Goal: Complete application form

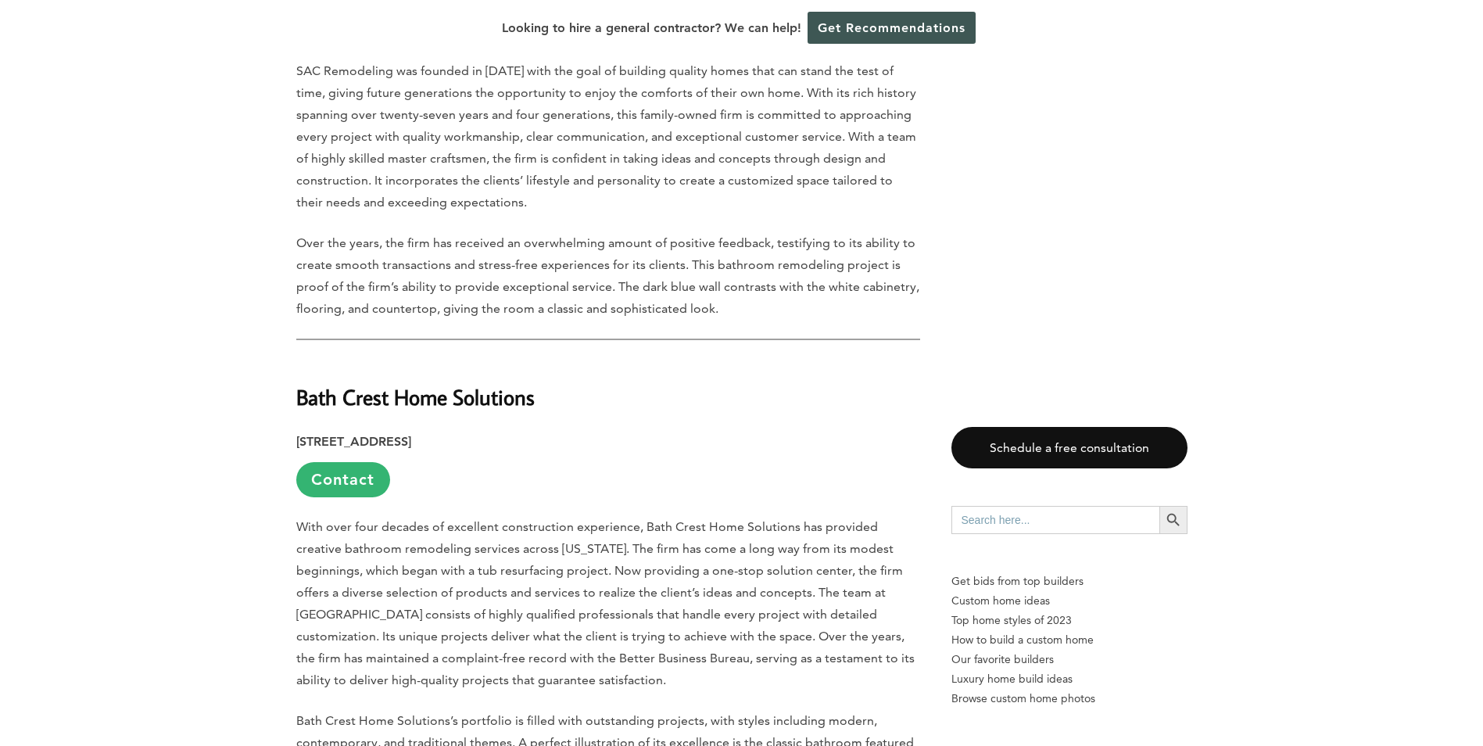
scroll to position [2893, 0]
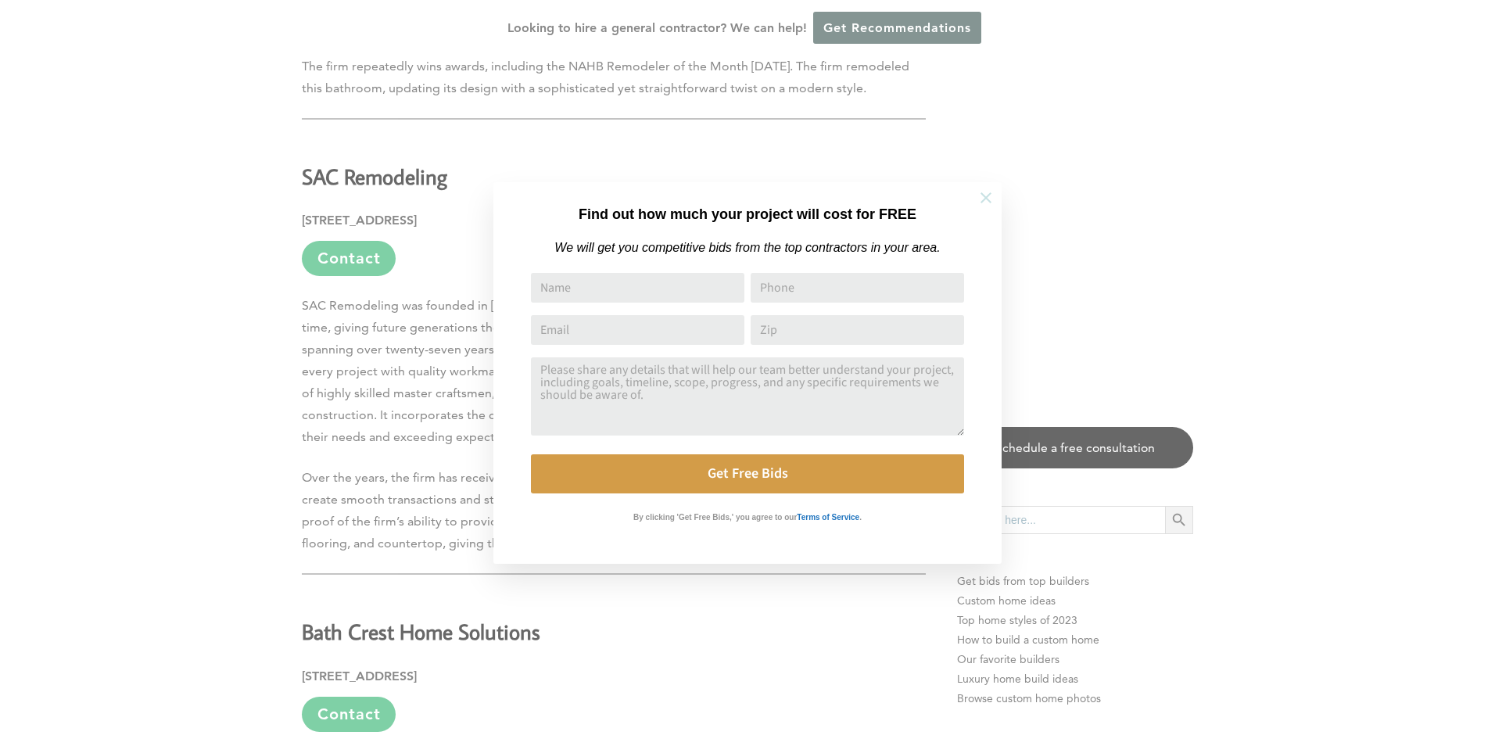
click at [981, 194] on icon at bounding box center [985, 197] width 17 height 17
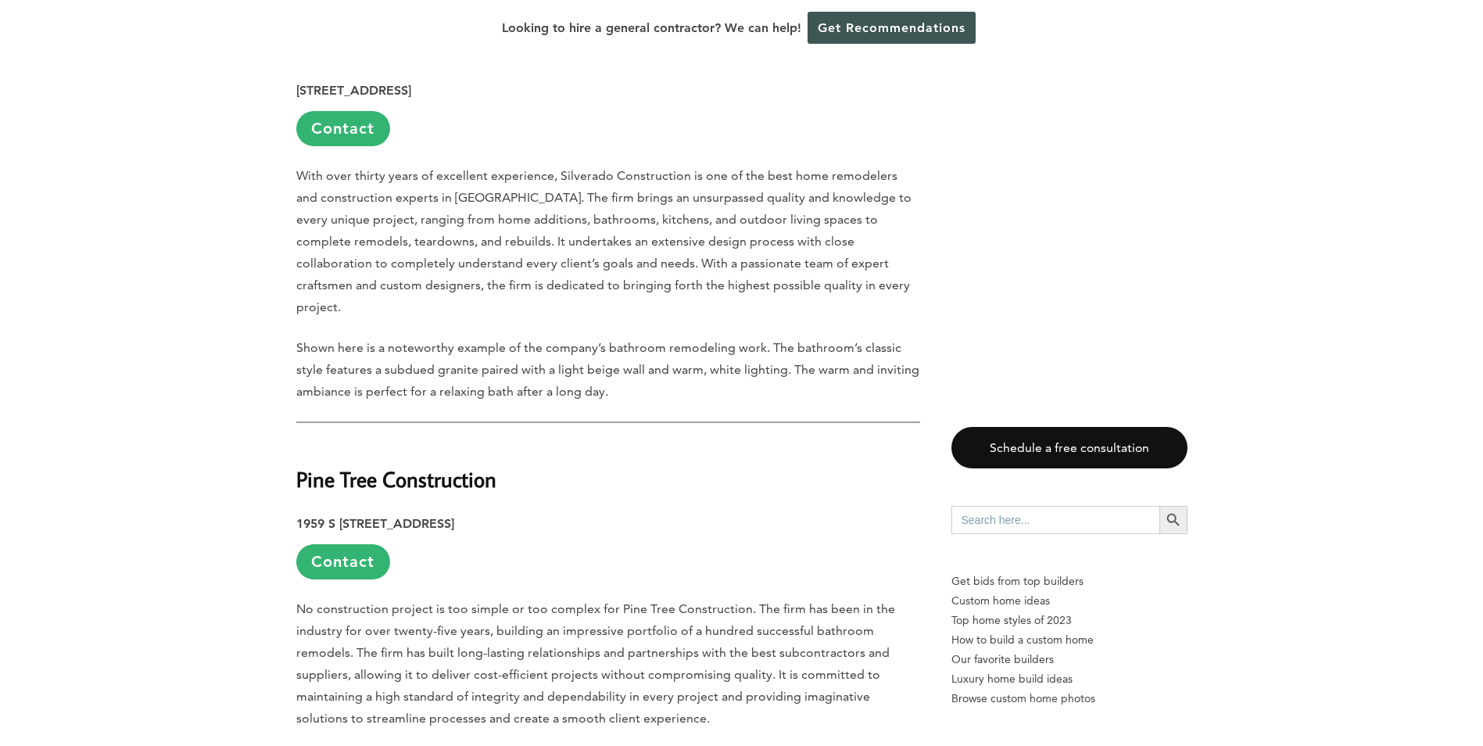
scroll to position [4979, 0]
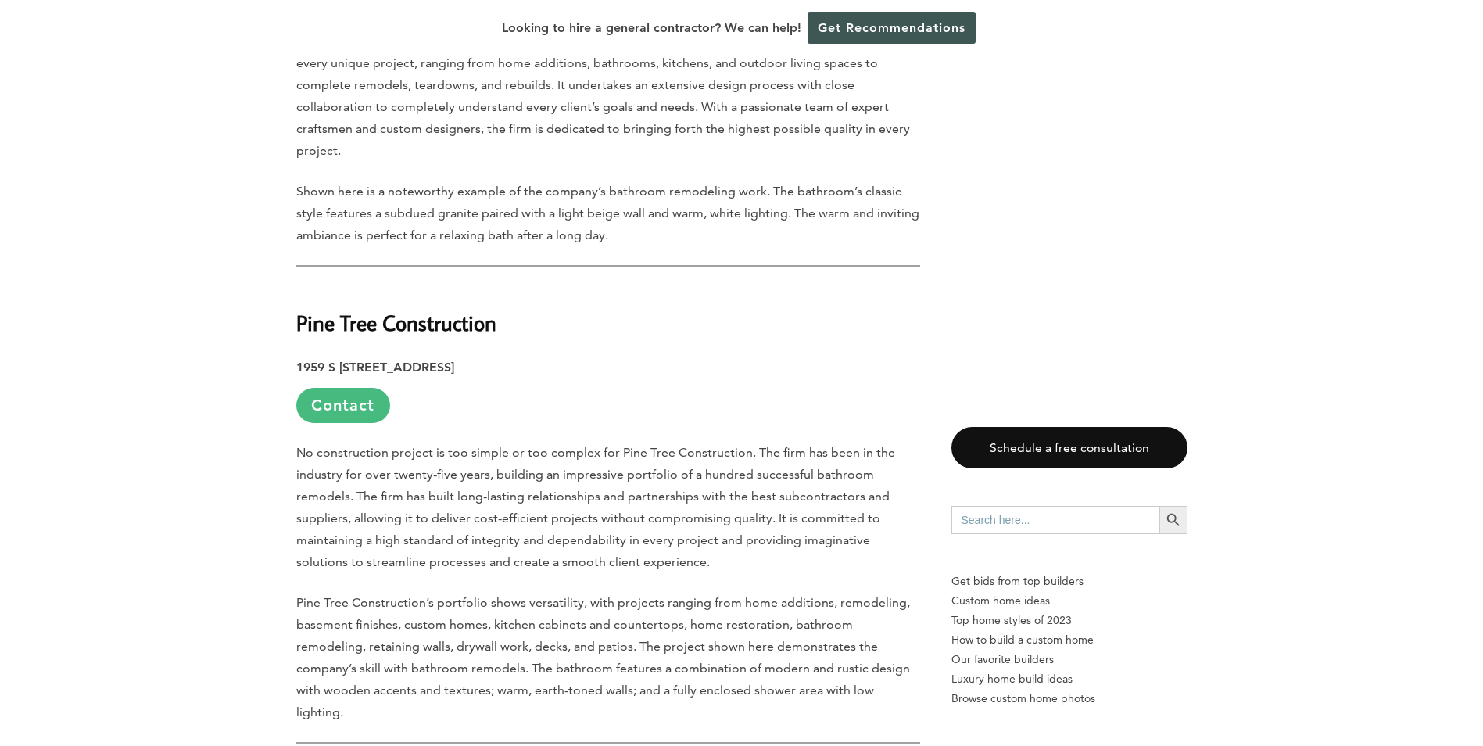
click at [335, 388] on link "Contact" at bounding box center [343, 405] width 94 height 35
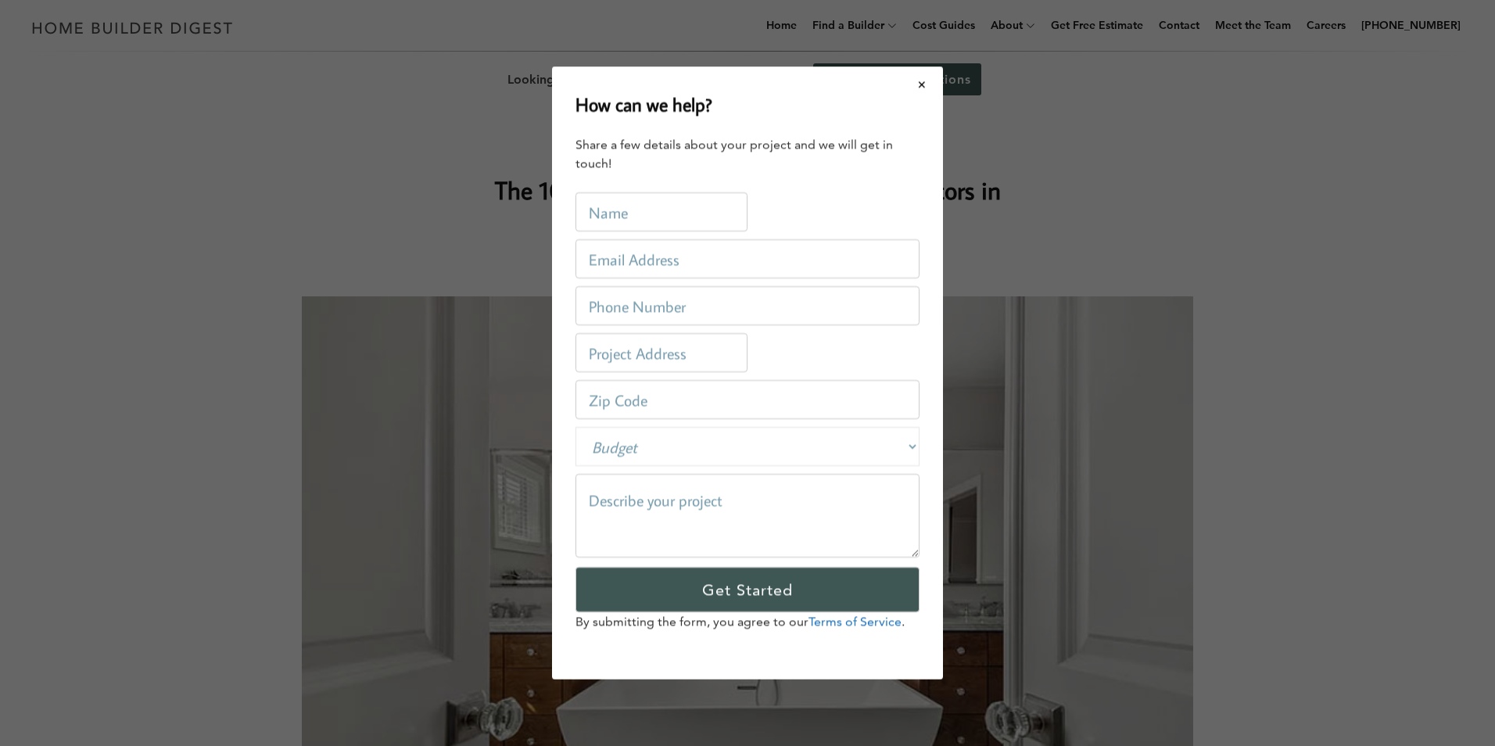
click at [692, 209] on input "text" at bounding box center [661, 211] width 172 height 39
type input "M"
type input "[PERSON_NAME]"
click at [592, 267] on input "email" at bounding box center [747, 258] width 344 height 39
type input "[EMAIL_ADDRESS][DOMAIN_NAME]"
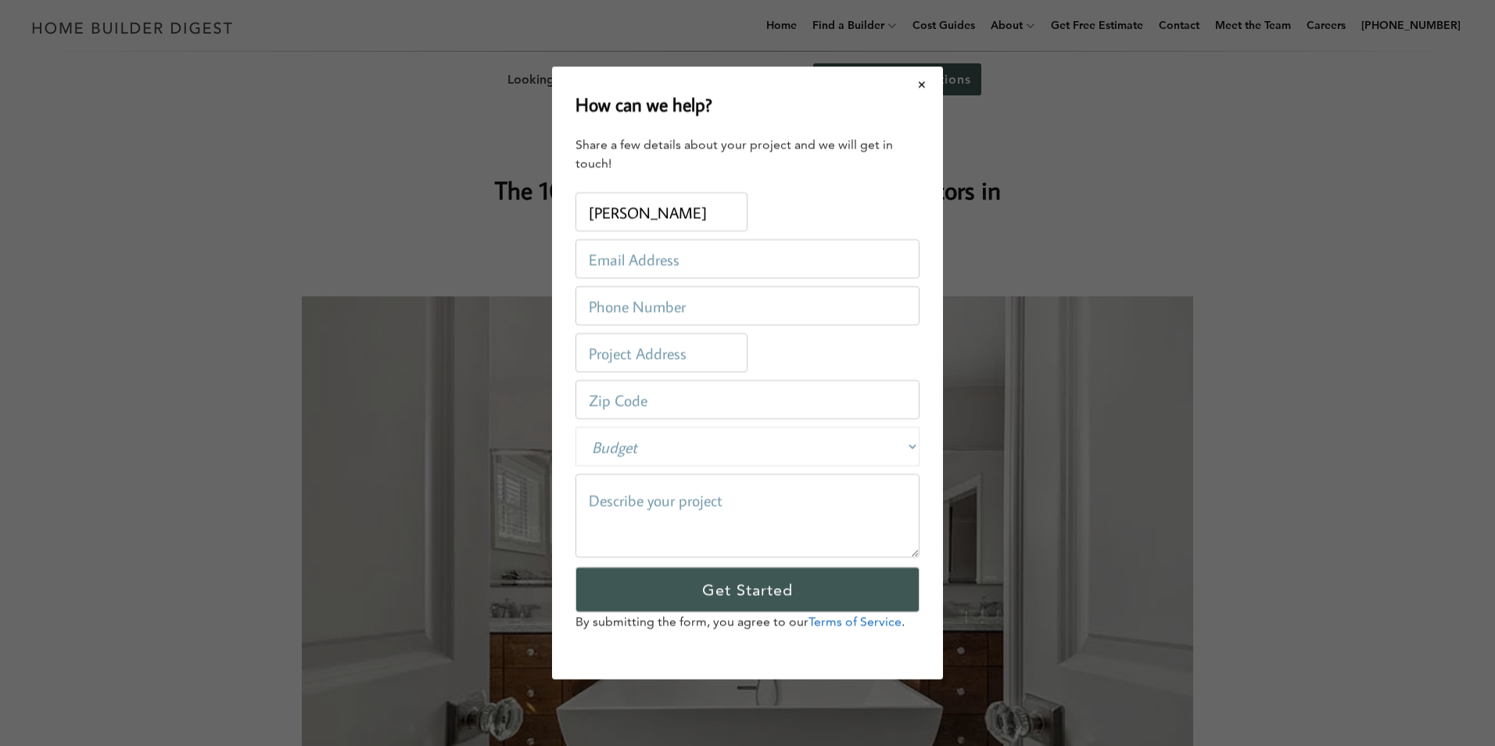
type input "1801870542"
type input "[STREET_ADDRESS]"
type input "84084"
click at [669, 448] on select "Budget Less than $100,000 $100,000-$250,000 $250,000-$500,000 $500,000-$1 Milli…" at bounding box center [747, 446] width 344 height 39
select select "private"
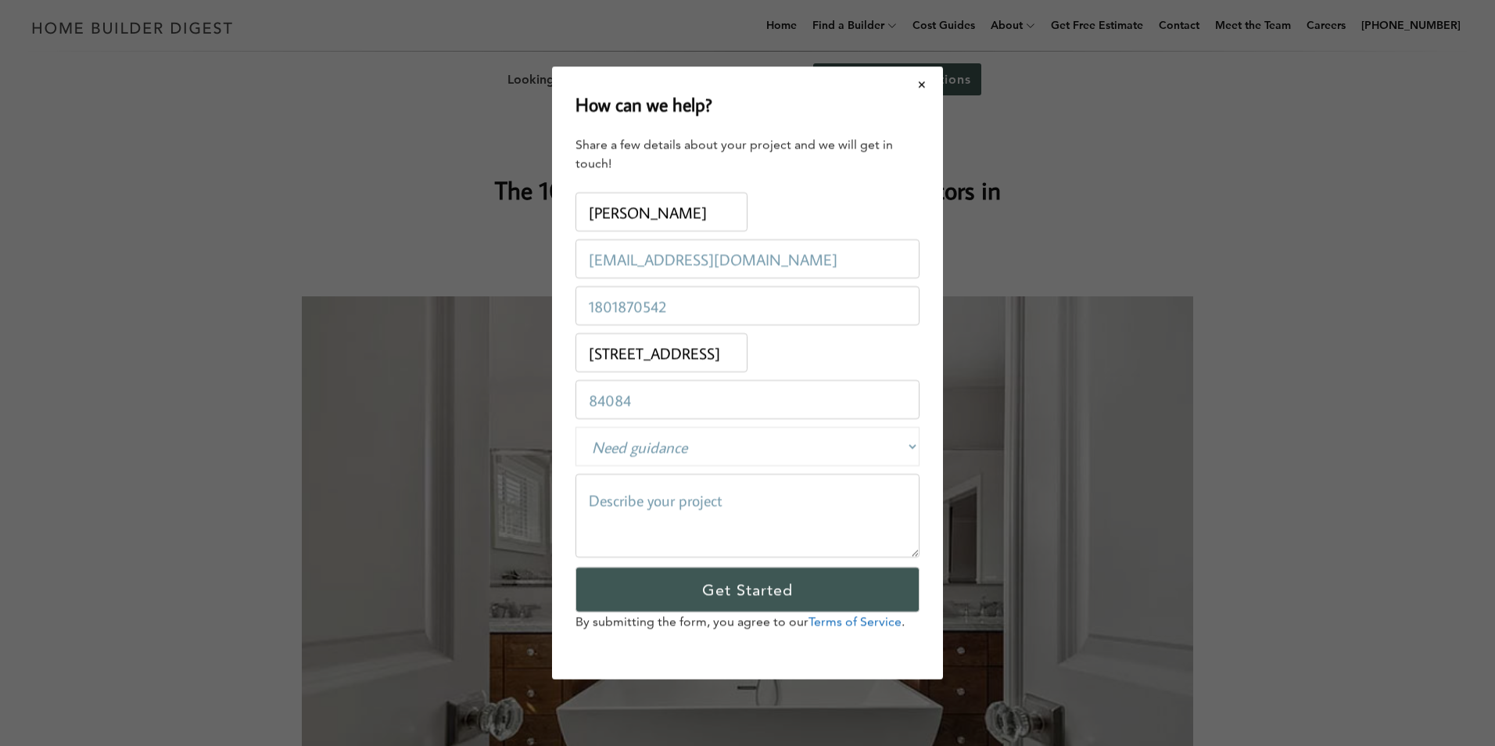
click at [575, 427] on select "Budget Less than $100,000 $100,000-$250,000 $250,000-$500,000 $500,000-$1 Milli…" at bounding box center [747, 446] width 344 height 39
click at [637, 526] on textarea at bounding box center [747, 516] width 344 height 84
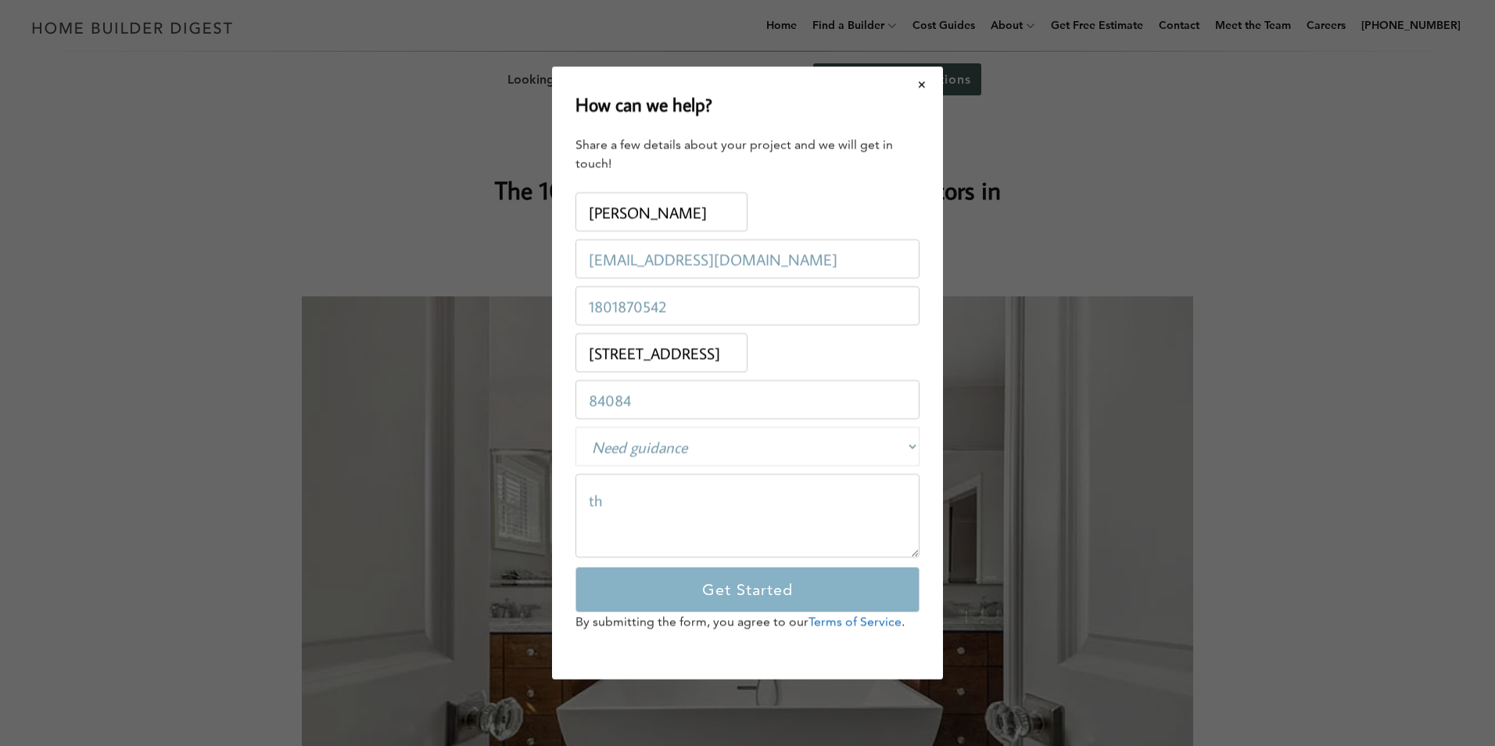
type textarea "t"
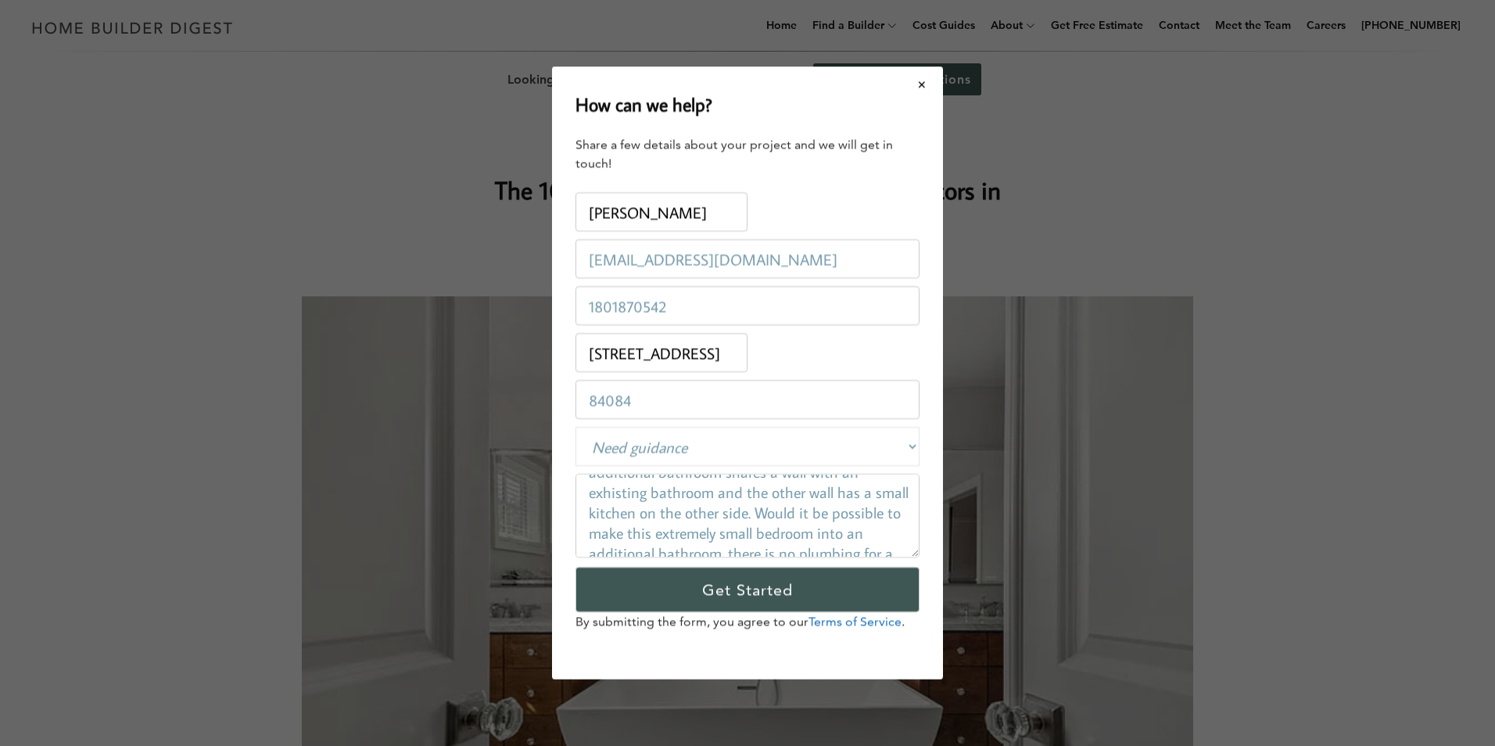
scroll to position [141, 0]
click at [775, 529] on textarea "This is a really odd question, but we are considering buying a house that only …" at bounding box center [747, 516] width 344 height 84
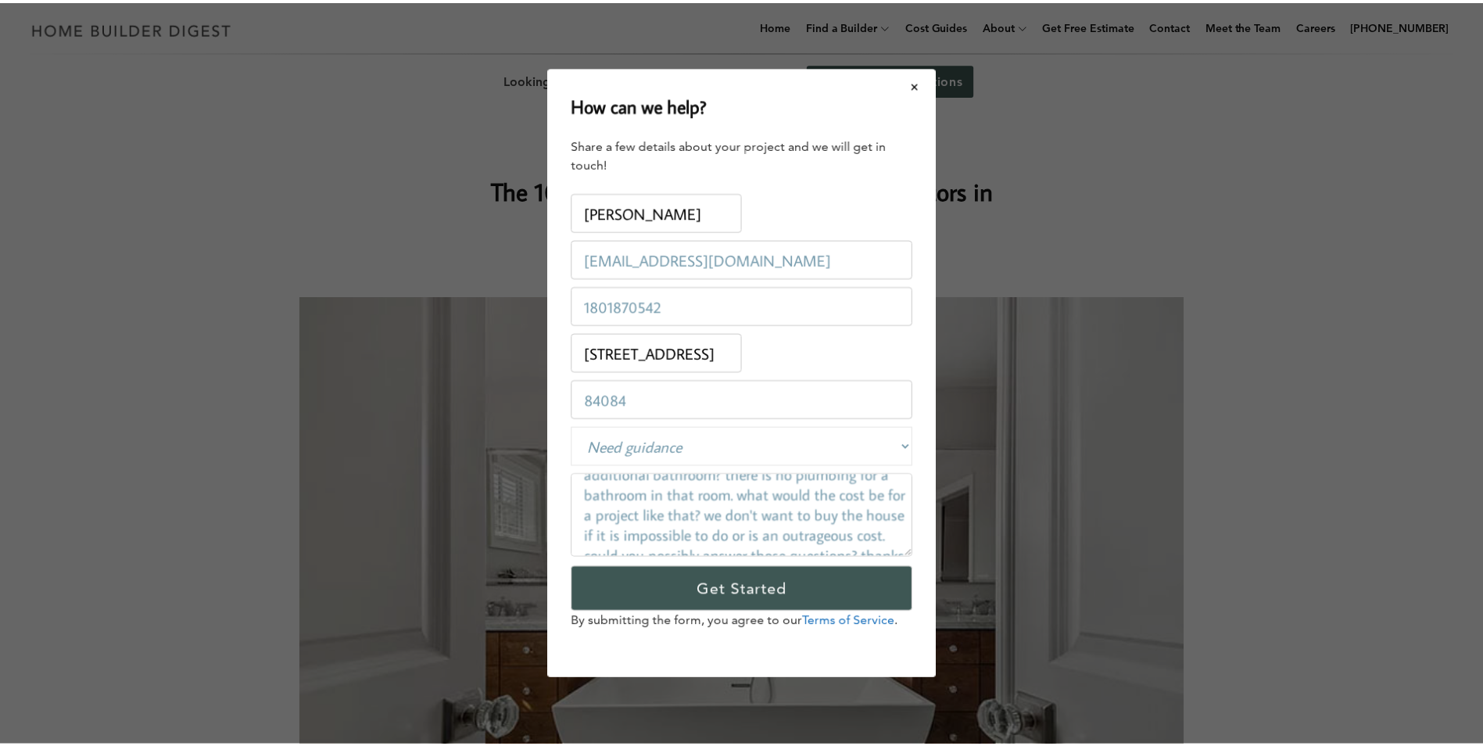
scroll to position [219, 0]
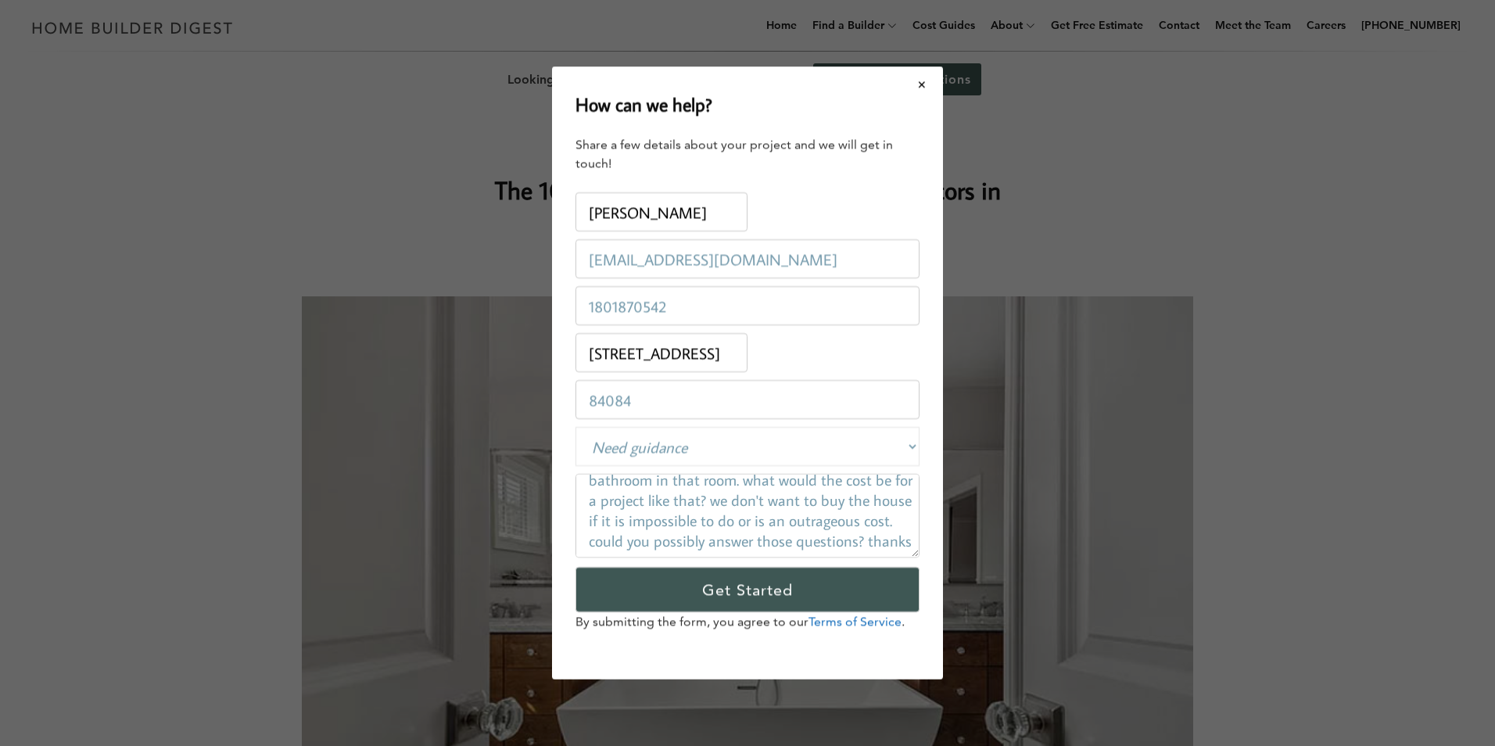
type textarea "This is a really odd question, but we are considering buying a house that only …"
click at [674, 309] on input "1801870542" at bounding box center [747, 305] width 344 height 39
click at [597, 308] on input "1801870542" at bounding box center [747, 305] width 344 height 39
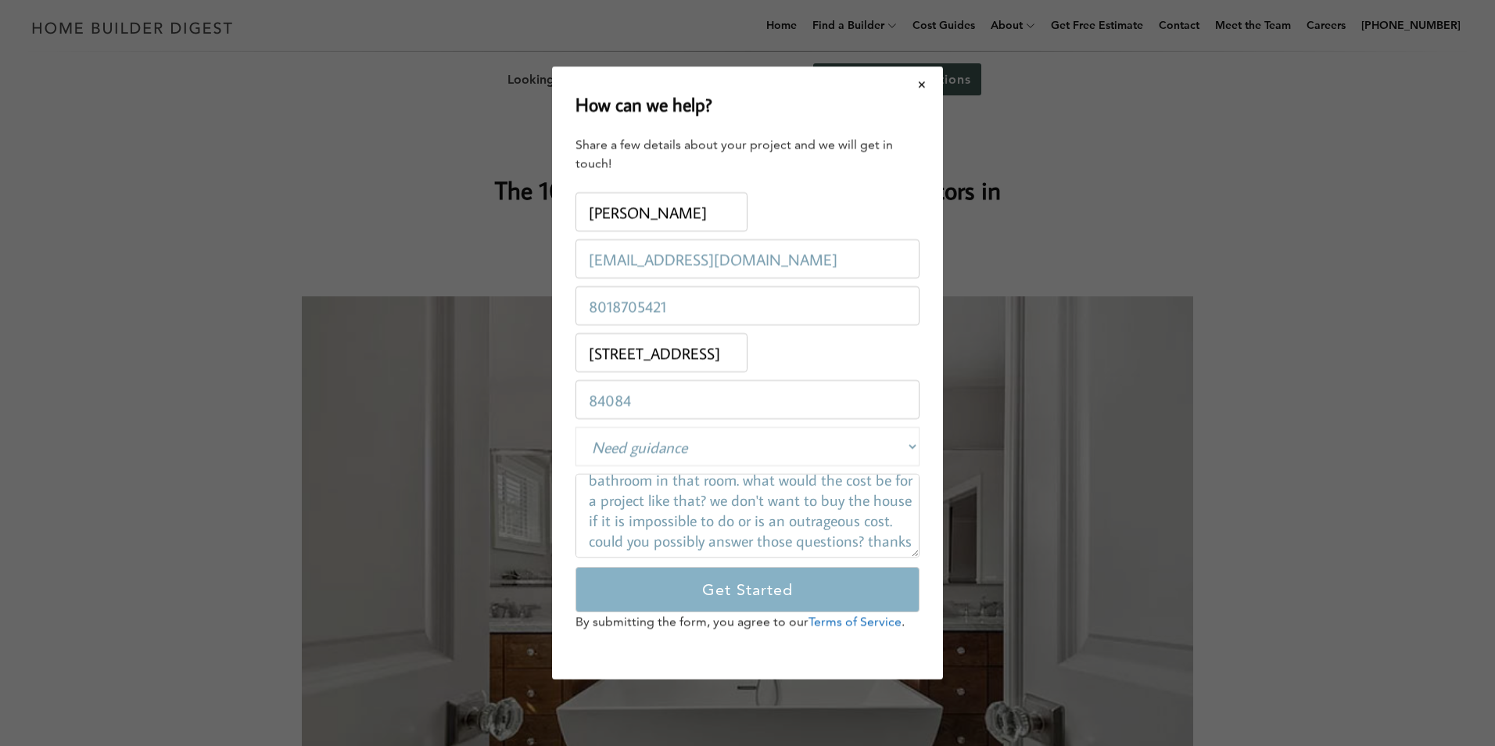
type input "8018705421"
click at [780, 589] on input "Get Started" at bounding box center [747, 589] width 344 height 45
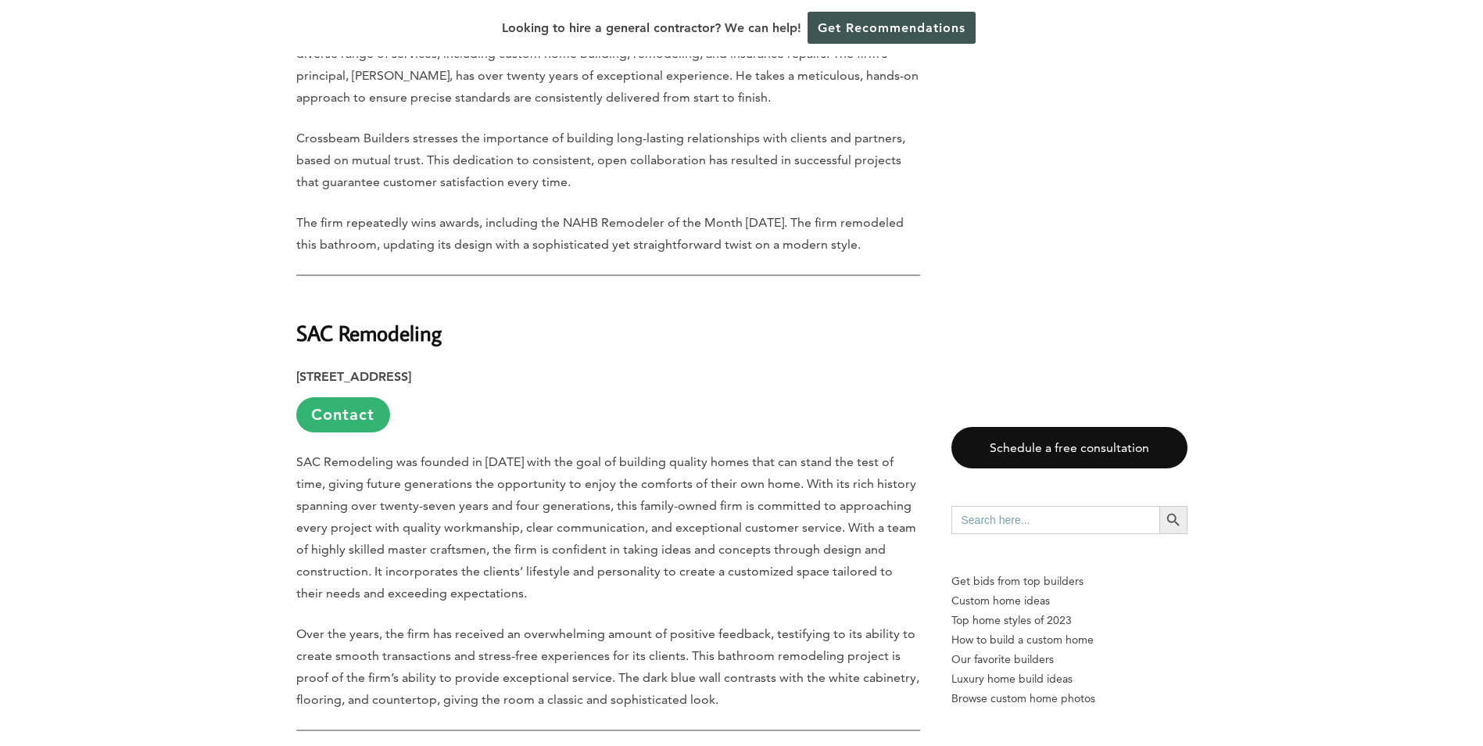
scroll to position [3049, 0]
